Goal: Task Accomplishment & Management: Use online tool/utility

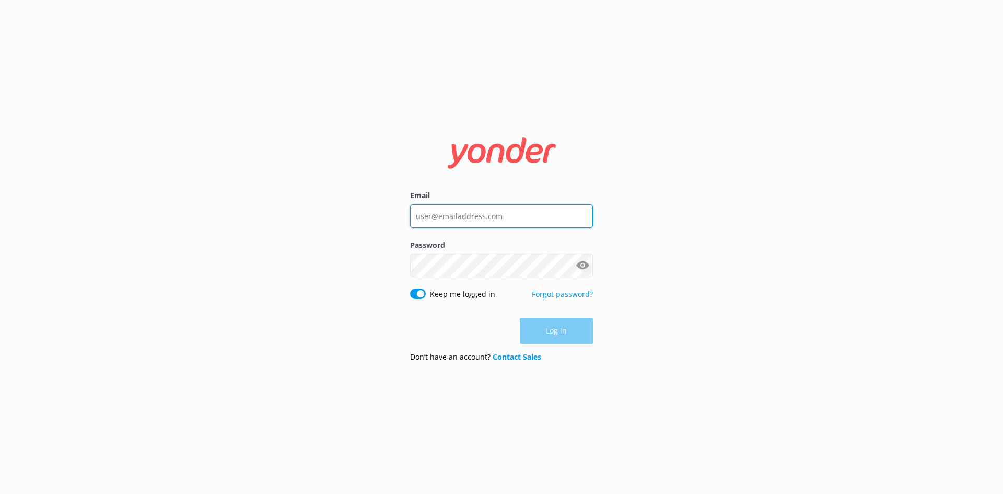
type input "[EMAIL_ADDRESS][DOMAIN_NAME]"
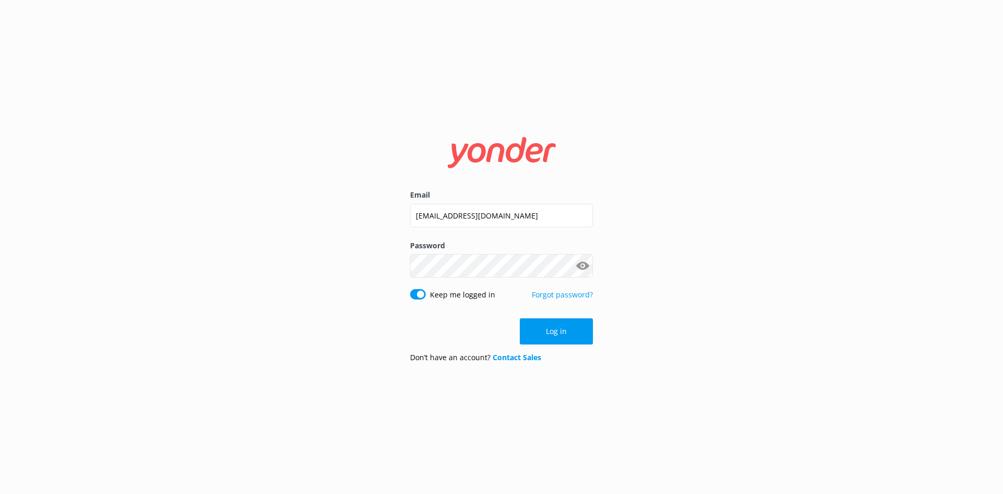
click at [553, 335] on div "Log in" at bounding box center [501, 331] width 183 height 26
click at [528, 338] on button "Log in" at bounding box center [556, 331] width 73 height 26
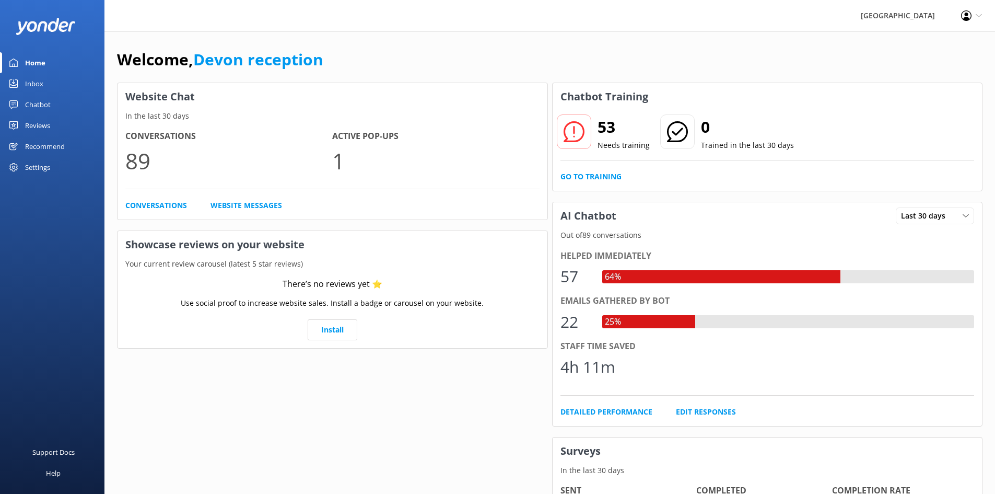
click at [32, 121] on div "Reviews" at bounding box center [37, 125] width 25 height 21
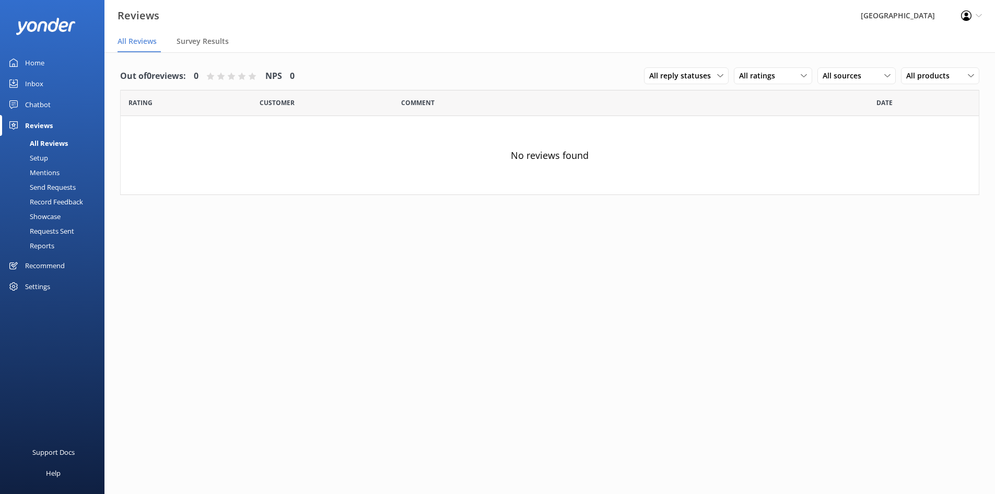
click at [34, 101] on div "Chatbot" at bounding box center [38, 104] width 26 height 21
